Goal: Task Accomplishment & Management: Use online tool/utility

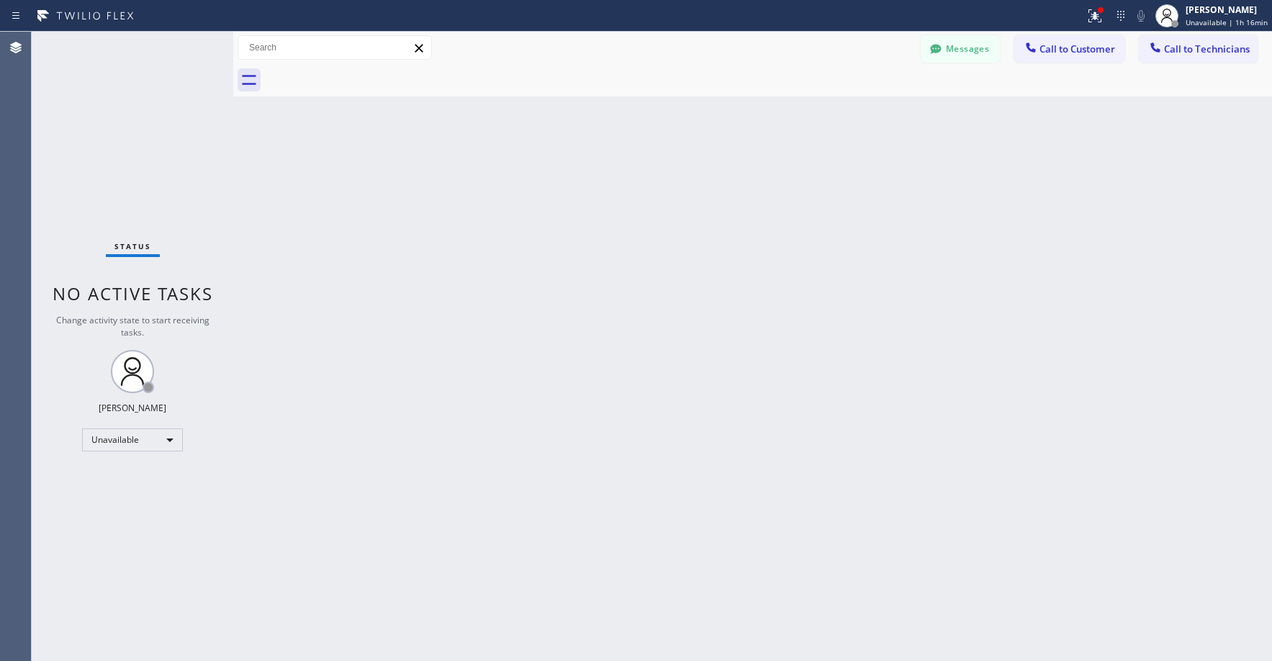
click at [148, 168] on div "Status No active tasks Change activity state to start receiving tasks. [PERSON_…" at bounding box center [133, 346] width 202 height 629
click at [119, 104] on div "Status No active tasks Change activity state to start receiving tasks. [PERSON_…" at bounding box center [133, 346] width 202 height 629
click at [116, 150] on div "Status No active tasks Change activity state to start receiving tasks. [PERSON_…" at bounding box center [133, 346] width 202 height 629
click at [121, 126] on div "Status No active tasks Change activity state to start receiving tasks. [PERSON_…" at bounding box center [133, 346] width 202 height 629
click at [122, 179] on div "Status No active tasks Change activity state to start receiving tasks. [PERSON_…" at bounding box center [133, 346] width 202 height 629
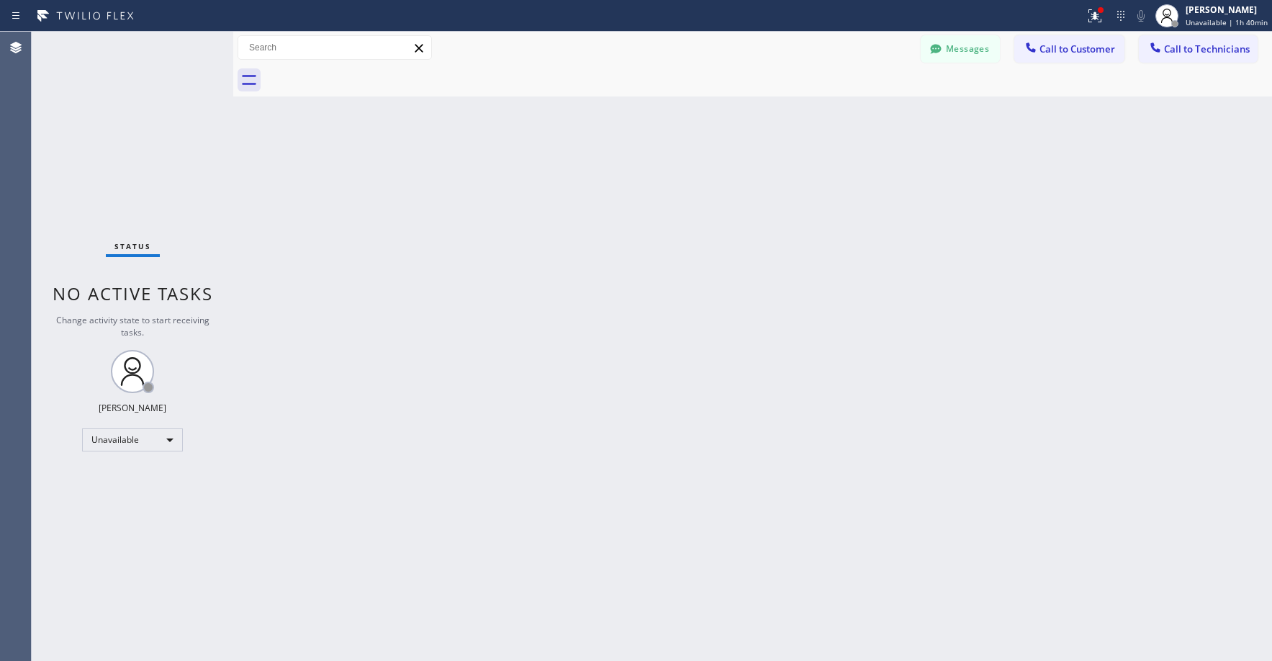
click at [122, 149] on div "Status No active tasks Change activity state to start receiving tasks. [PERSON_…" at bounding box center [133, 346] width 202 height 629
click at [130, 125] on div "Status No active tasks Change activity state to start receiving tasks. [PERSON_…" at bounding box center [133, 346] width 202 height 629
click at [133, 110] on div "Status No active tasks Change activity state to start receiving tasks. [PERSON_…" at bounding box center [133, 346] width 202 height 629
click at [122, 435] on div "Unavailable" at bounding box center [132, 439] width 101 height 23
click at [118, 512] on li "Break" at bounding box center [132, 513] width 98 height 17
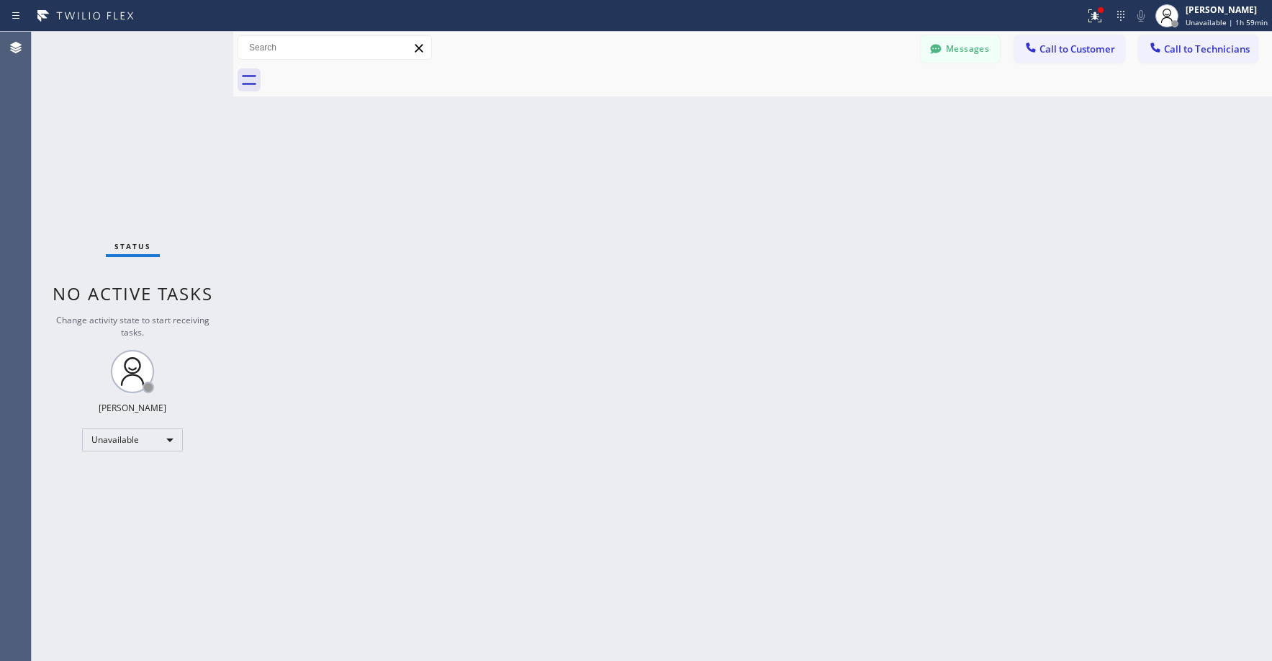
click at [124, 150] on div "Status No active tasks Change activity state to start receiving tasks. [PERSON_…" at bounding box center [133, 346] width 202 height 629
drag, startPoint x: 132, startPoint y: 119, endPoint x: 40, endPoint y: 459, distance: 352.0
click at [132, 120] on div "Status No active tasks Change activity state to start receiving tasks. [PERSON_…" at bounding box center [133, 346] width 202 height 629
drag, startPoint x: 160, startPoint y: 136, endPoint x: 427, endPoint y: 112, distance: 268.1
click at [162, 136] on div "Status No active tasks Change activity state to start receiving tasks. [PERSON_…" at bounding box center [133, 346] width 202 height 629
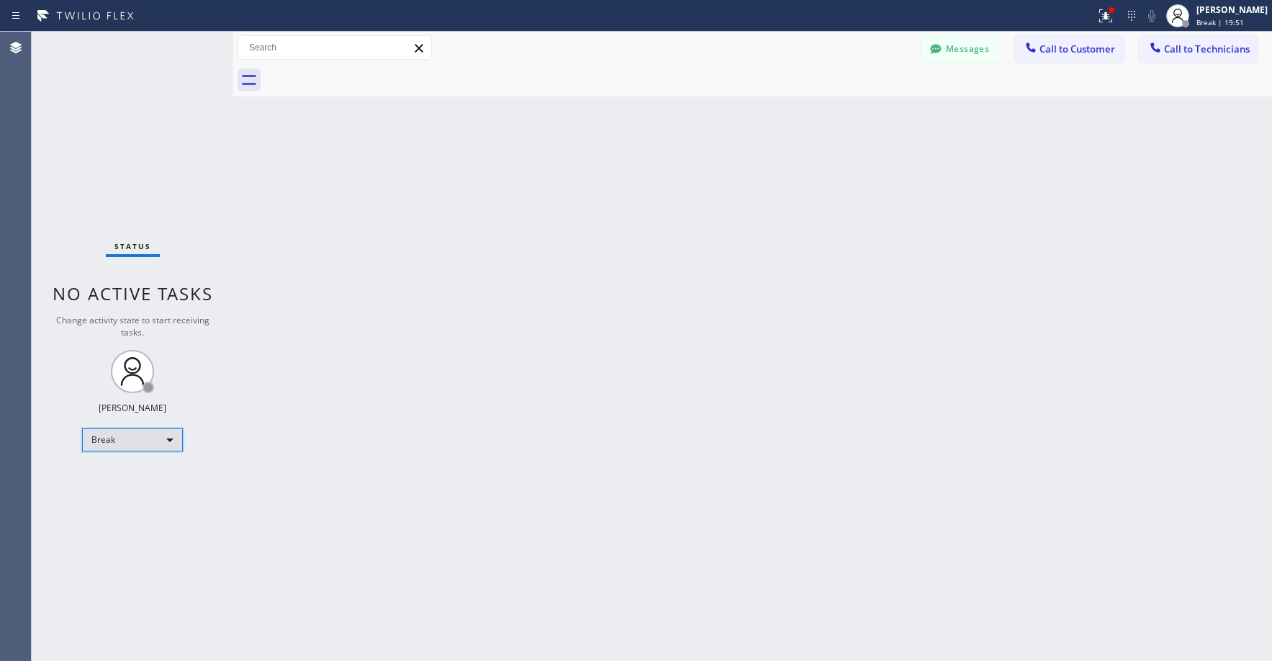
click at [127, 440] on div "Break" at bounding box center [132, 439] width 101 height 23
click at [114, 503] on li "Unavailable" at bounding box center [132, 495] width 98 height 17
click at [122, 152] on div "Status No active tasks Change activity state to start receiving tasks. [PERSON_…" at bounding box center [133, 346] width 202 height 629
click at [1201, 50] on span "Call to Technicians" at bounding box center [1207, 48] width 86 height 13
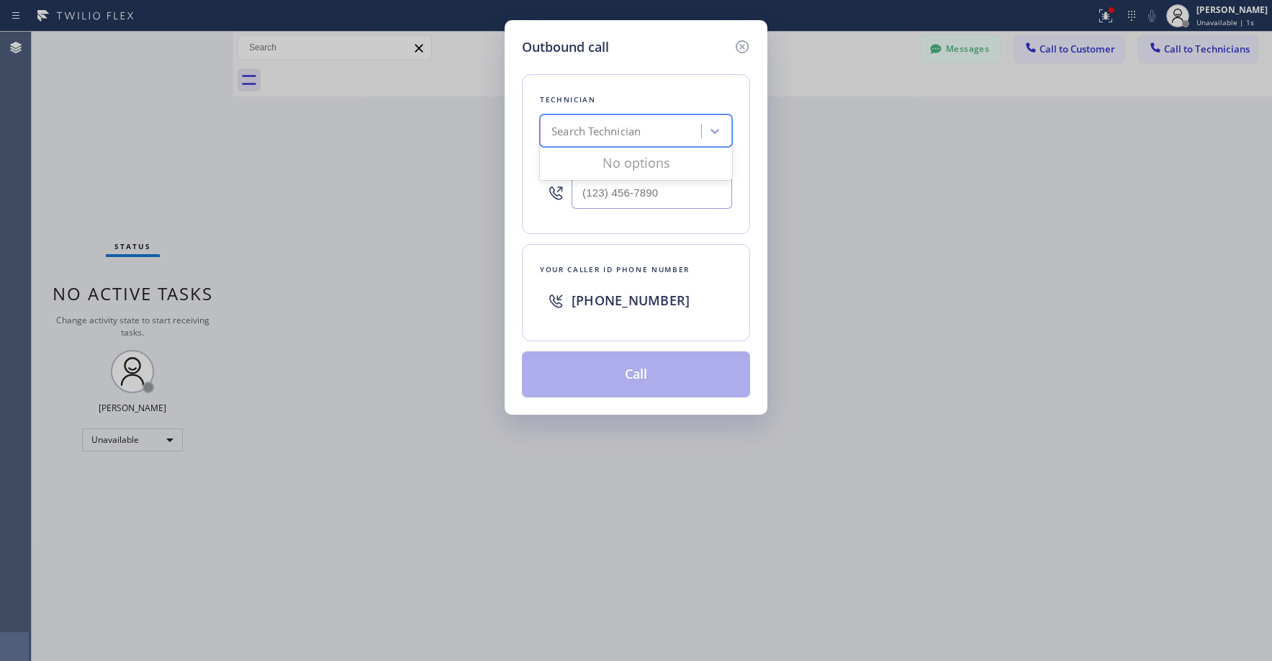
click at [616, 129] on div "Search Technician" at bounding box center [595, 131] width 89 height 17
type input "i"
type input "sf [PERSON_NAME]"
click at [602, 162] on div "[PERSON_NAME]" at bounding box center [636, 161] width 192 height 26
type input "[PHONE_NUMBER]"
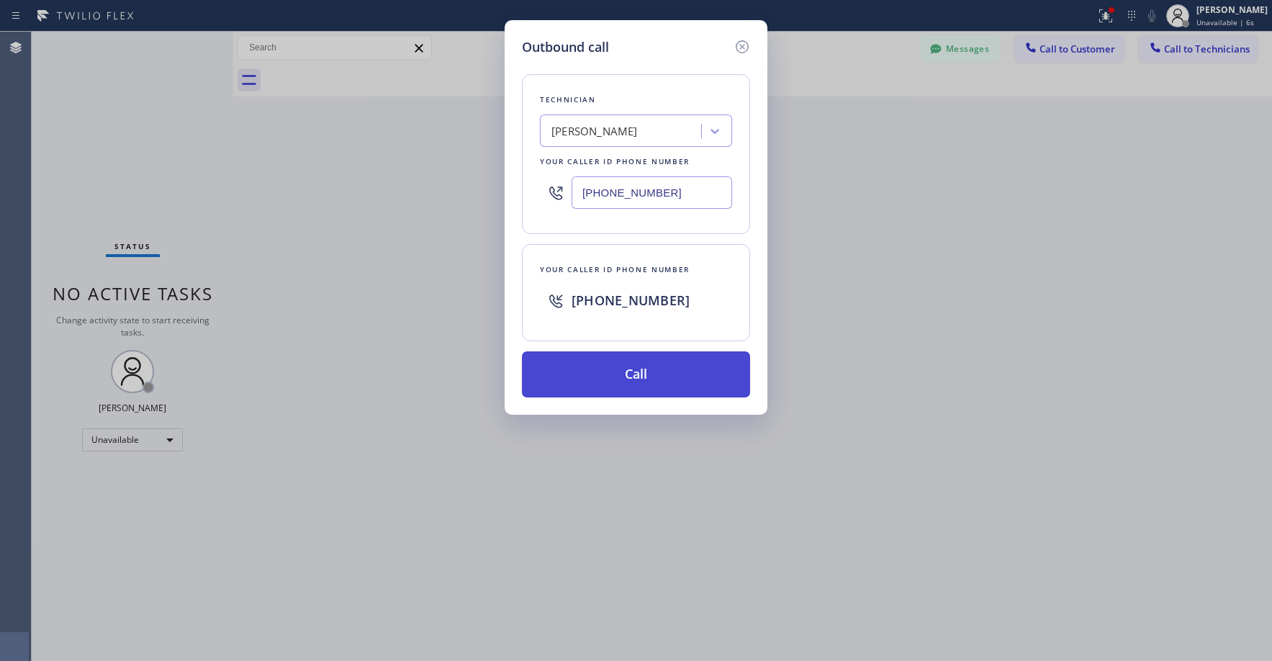
click at [617, 373] on button "Call" at bounding box center [636, 374] width 228 height 46
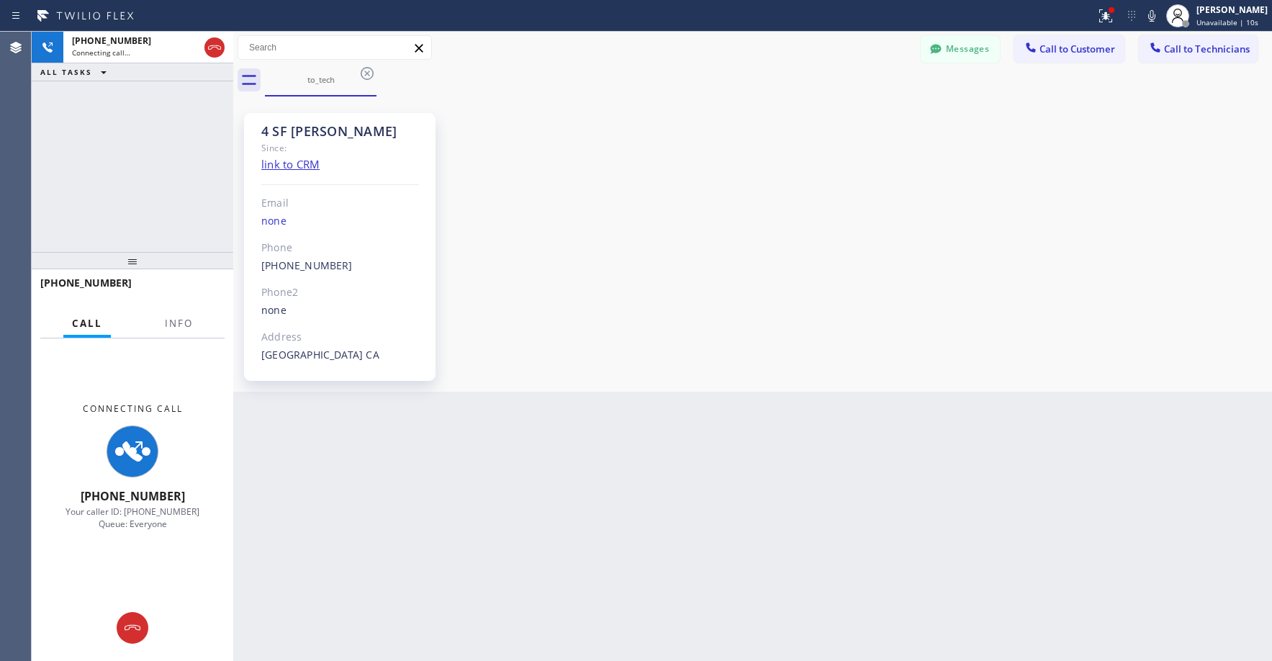
click at [51, 173] on div "[PHONE_NUMBER] Connecting call… ALL TASKS ALL TASKS ACTIVE TASKS TASKS IN WRAP …" at bounding box center [133, 142] width 202 height 220
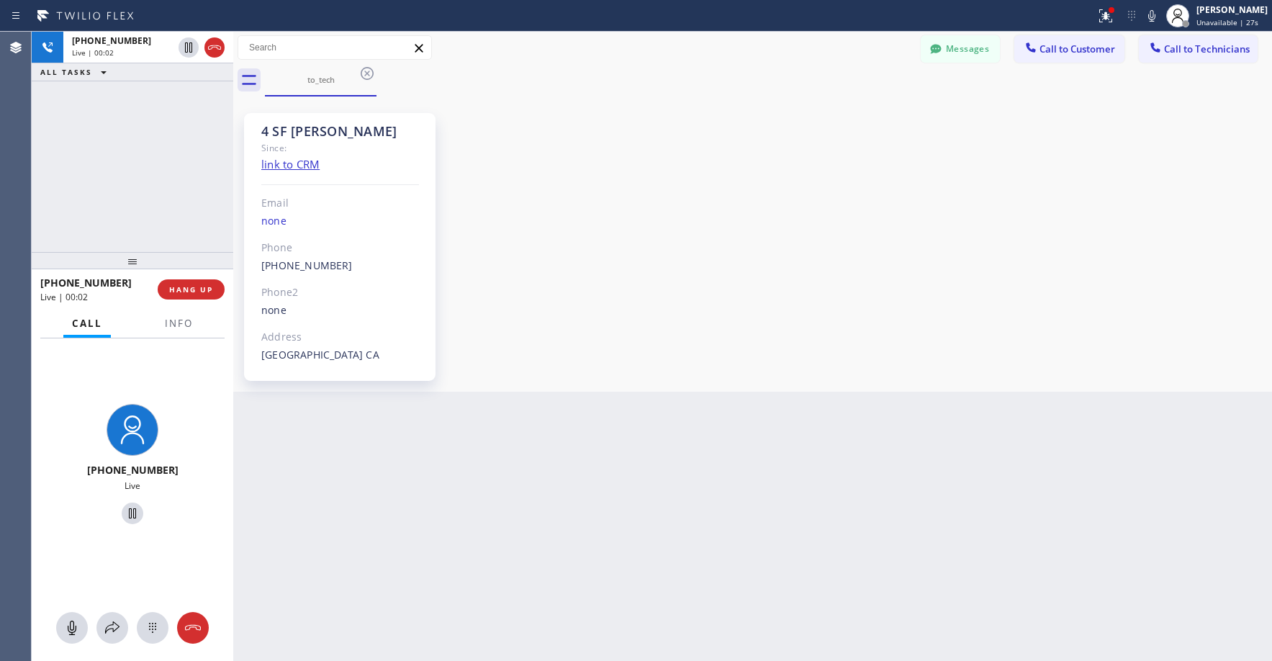
click at [114, 150] on div "[PHONE_NUMBER] Live | 00:02 ALL TASKS ALL TASKS ACTIVE TASKS TASKS IN WRAP UP" at bounding box center [133, 142] width 202 height 220
click at [132, 142] on div "[PHONE_NUMBER] Live | 00:15 ALL TASKS ALL TASKS ACTIVE TASKS TASKS IN WRAP UP" at bounding box center [133, 142] width 202 height 220
click at [105, 124] on div "[PHONE_NUMBER] Live | 00:21 ALL TASKS ALL TASKS ACTIVE TASKS TASKS IN WRAP UP" at bounding box center [133, 142] width 202 height 220
click at [211, 50] on icon at bounding box center [214, 47] width 17 height 17
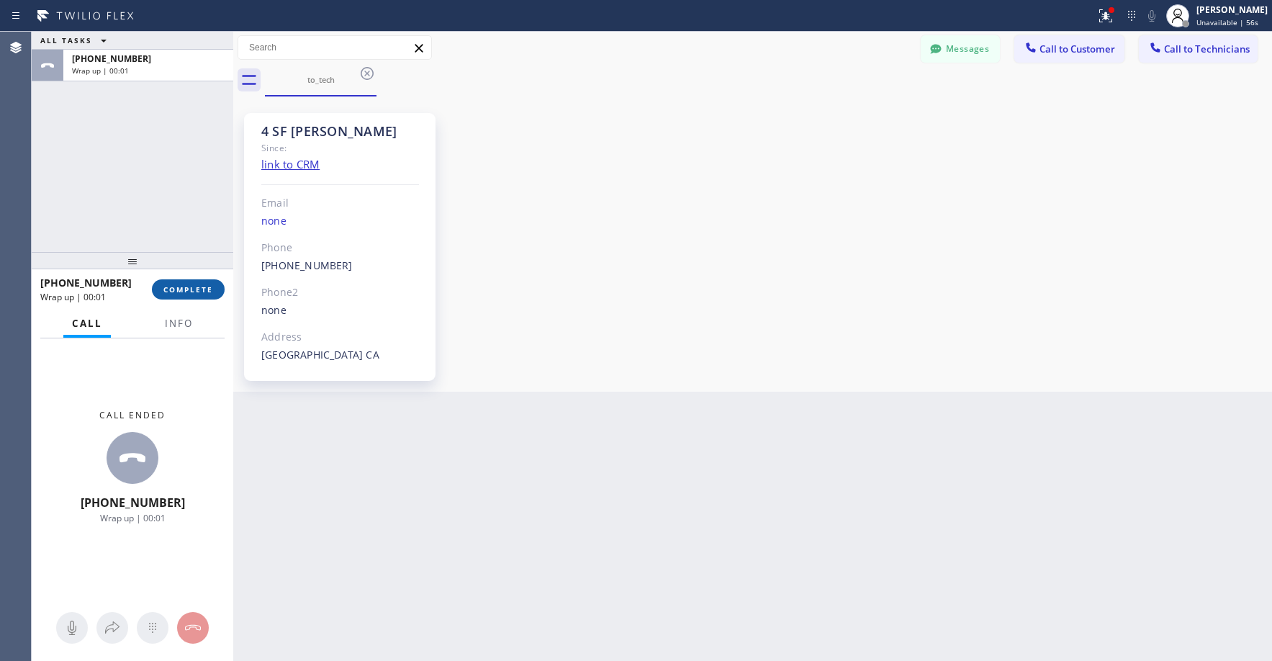
click at [191, 286] on span "COMPLETE" at bounding box center [188, 289] width 50 height 10
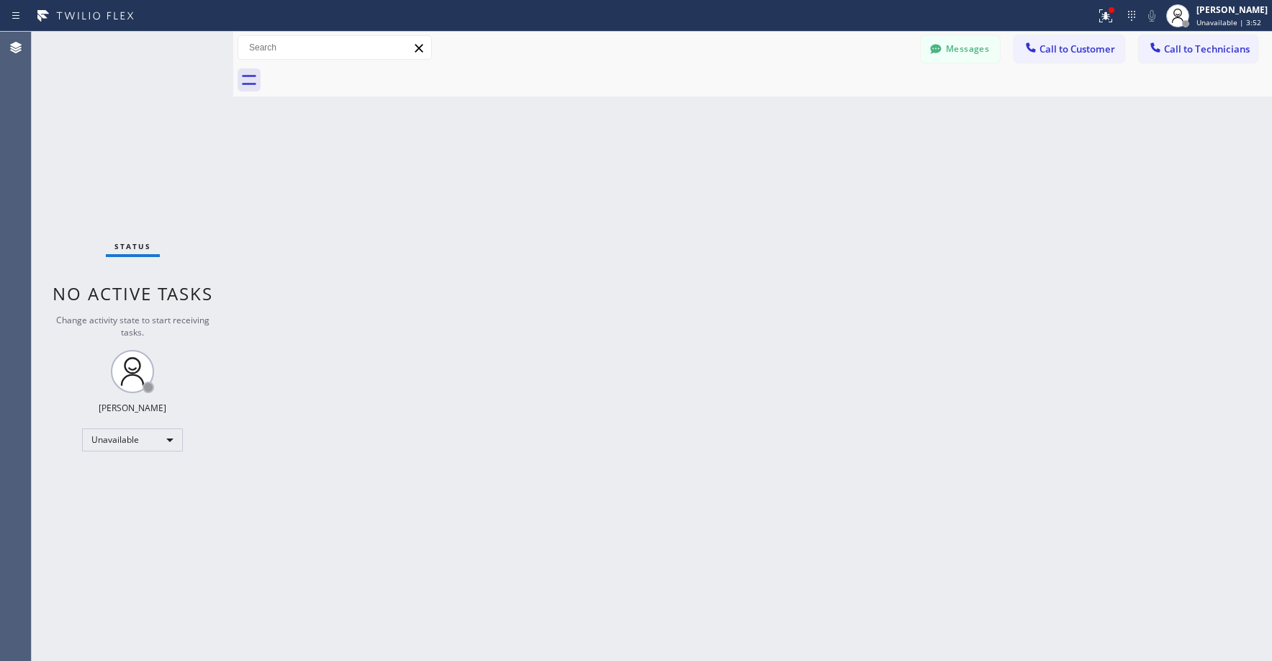
click at [119, 166] on div "Status No active tasks Change activity state to start receiving tasks. [PERSON_…" at bounding box center [133, 346] width 202 height 629
click at [95, 104] on div "Status No active tasks Change activity state to start receiving tasks. [PERSON_…" at bounding box center [133, 346] width 202 height 629
click at [143, 141] on div "Status No active tasks Change activity state to start receiving tasks. [PERSON_…" at bounding box center [133, 346] width 202 height 629
drag, startPoint x: 124, startPoint y: 144, endPoint x: 122, endPoint y: 214, distance: 69.8
click at [125, 145] on div "Status No active tasks Change activity state to start receiving tasks. [PERSON_…" at bounding box center [133, 346] width 202 height 629
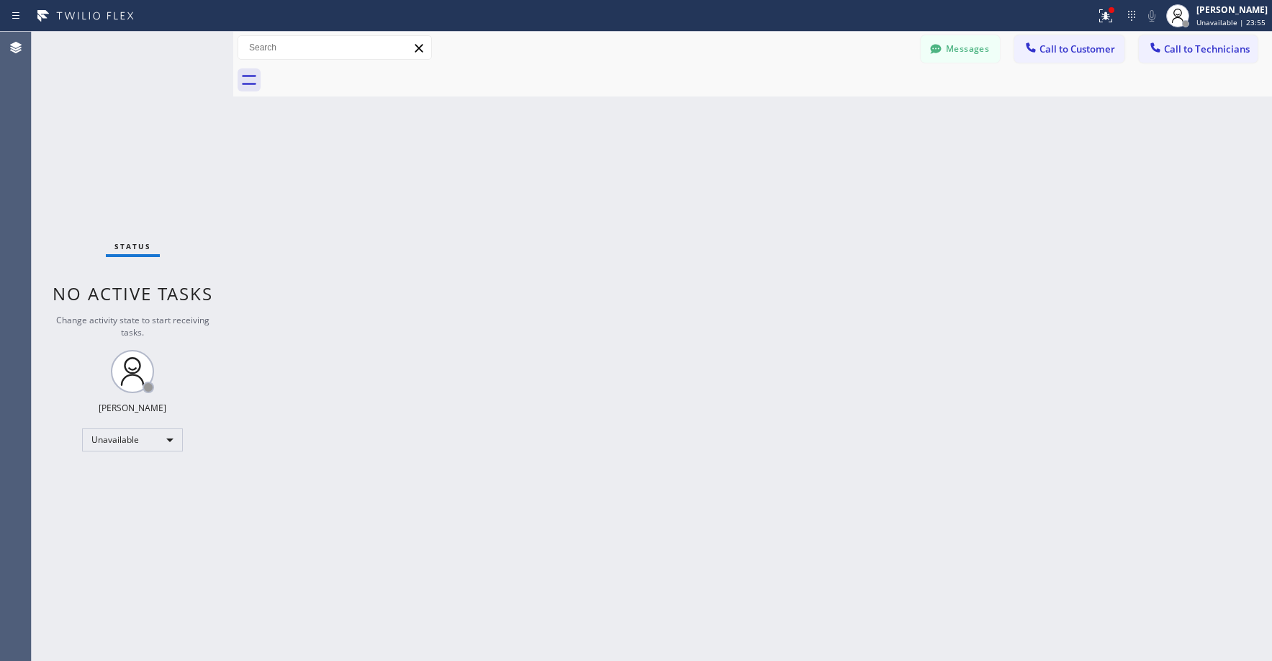
click at [154, 170] on div "Status No active tasks Change activity state to start receiving tasks. [PERSON_…" at bounding box center [133, 346] width 202 height 629
drag, startPoint x: 150, startPoint y: 105, endPoint x: 110, endPoint y: 348, distance: 245.7
click at [150, 109] on div "Status No active tasks Change activity state to start receiving tasks. [PERSON_…" at bounding box center [133, 346] width 202 height 629
click at [137, 124] on div "Status No active tasks Change activity state to start receiving tasks. [PERSON_…" at bounding box center [133, 346] width 202 height 629
click at [127, 107] on div "Status No active tasks Change activity state to start receiving tasks. [PERSON_…" at bounding box center [133, 346] width 202 height 629
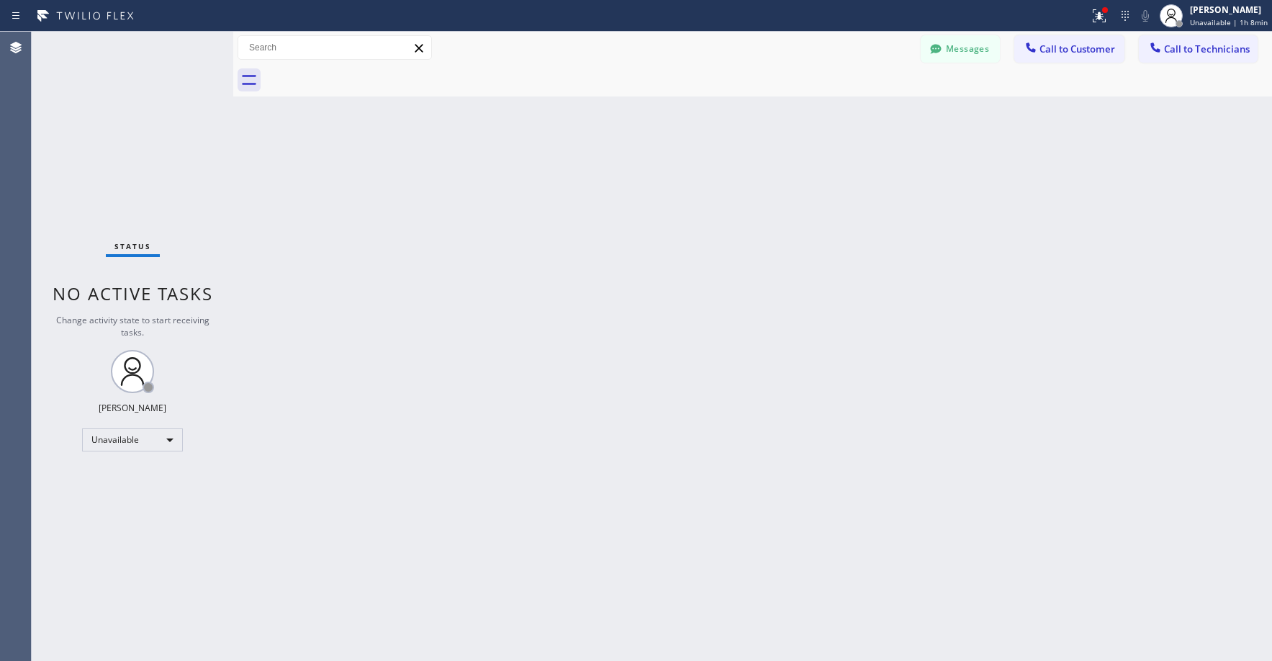
drag, startPoint x: 109, startPoint y: 134, endPoint x: 222, endPoint y: 200, distance: 131.0
click at [109, 136] on div "Status No active tasks Change activity state to start receiving tasks. [PERSON_…" at bounding box center [133, 346] width 202 height 629
